Goal: Task Accomplishment & Management: Use online tool/utility

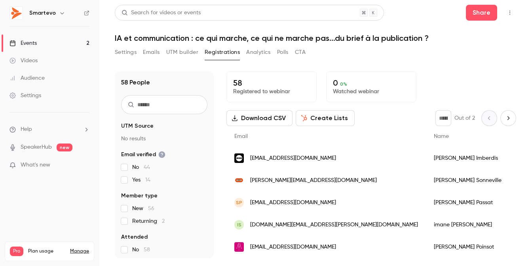
click at [28, 43] on div "Events" at bounding box center [22, 43] width 27 height 8
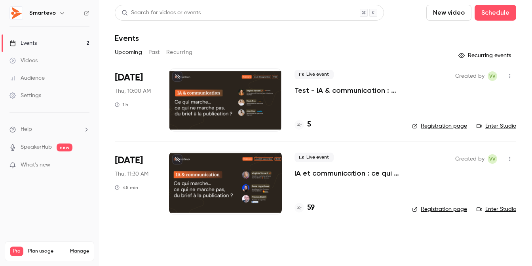
click at [208, 160] on div at bounding box center [225, 182] width 113 height 63
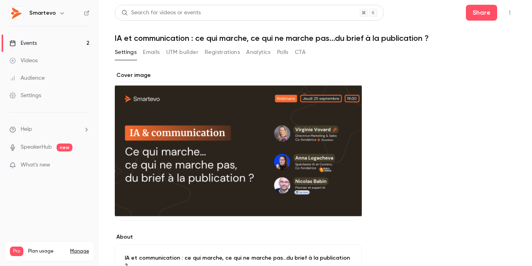
click at [177, 55] on button "UTM builder" at bounding box center [182, 52] width 32 height 13
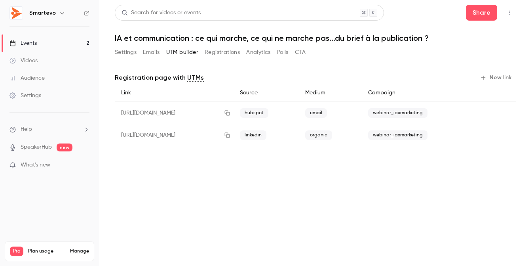
click at [492, 79] on button "New link" at bounding box center [496, 77] width 39 height 13
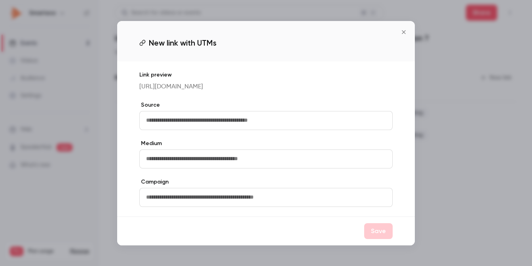
click at [404, 33] on icon "Close" at bounding box center [403, 32] width 9 height 6
